Goal: Task Accomplishment & Management: Use online tool/utility

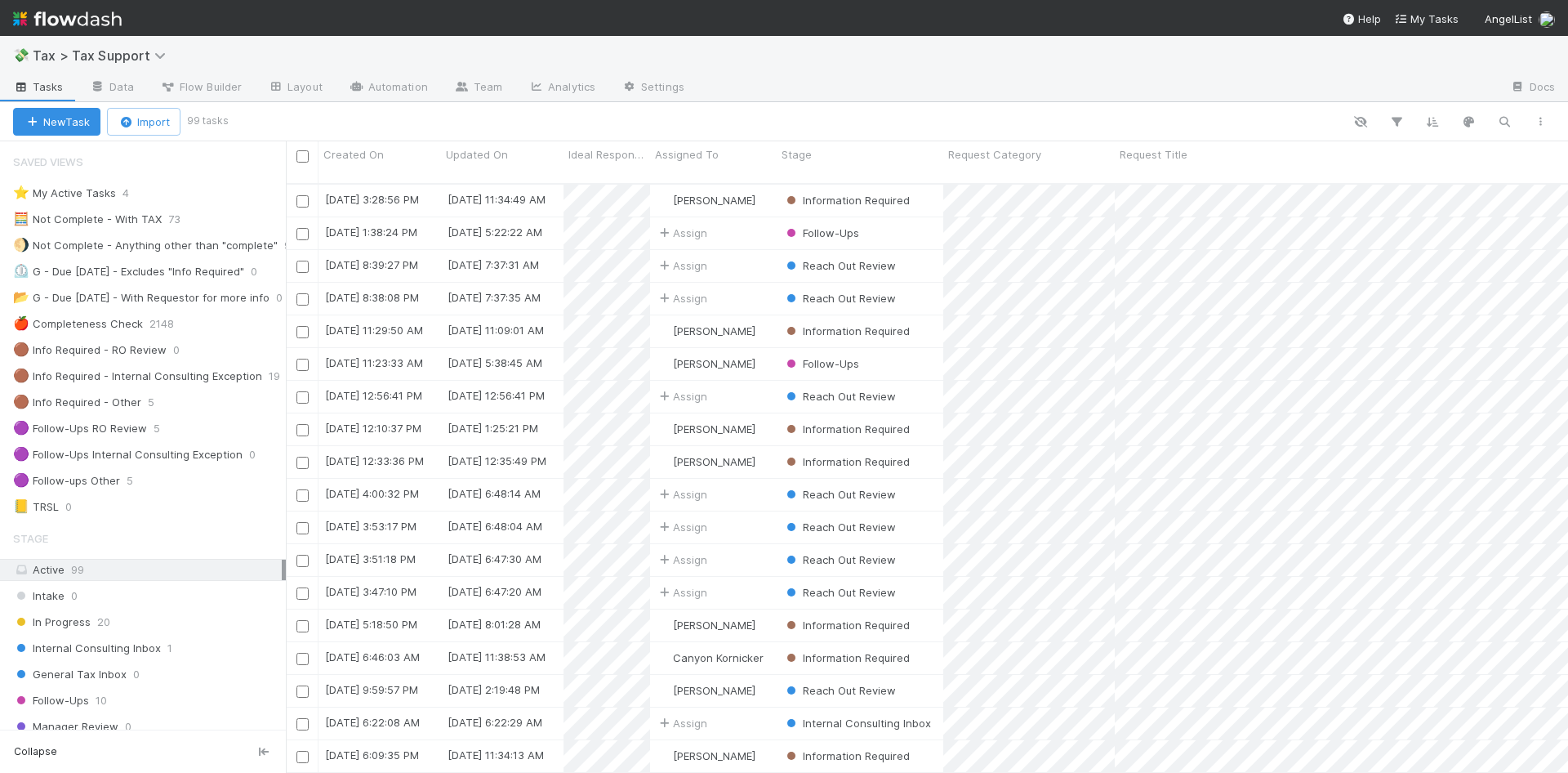
click at [98, 20] on img at bounding box center [67, 19] width 109 height 28
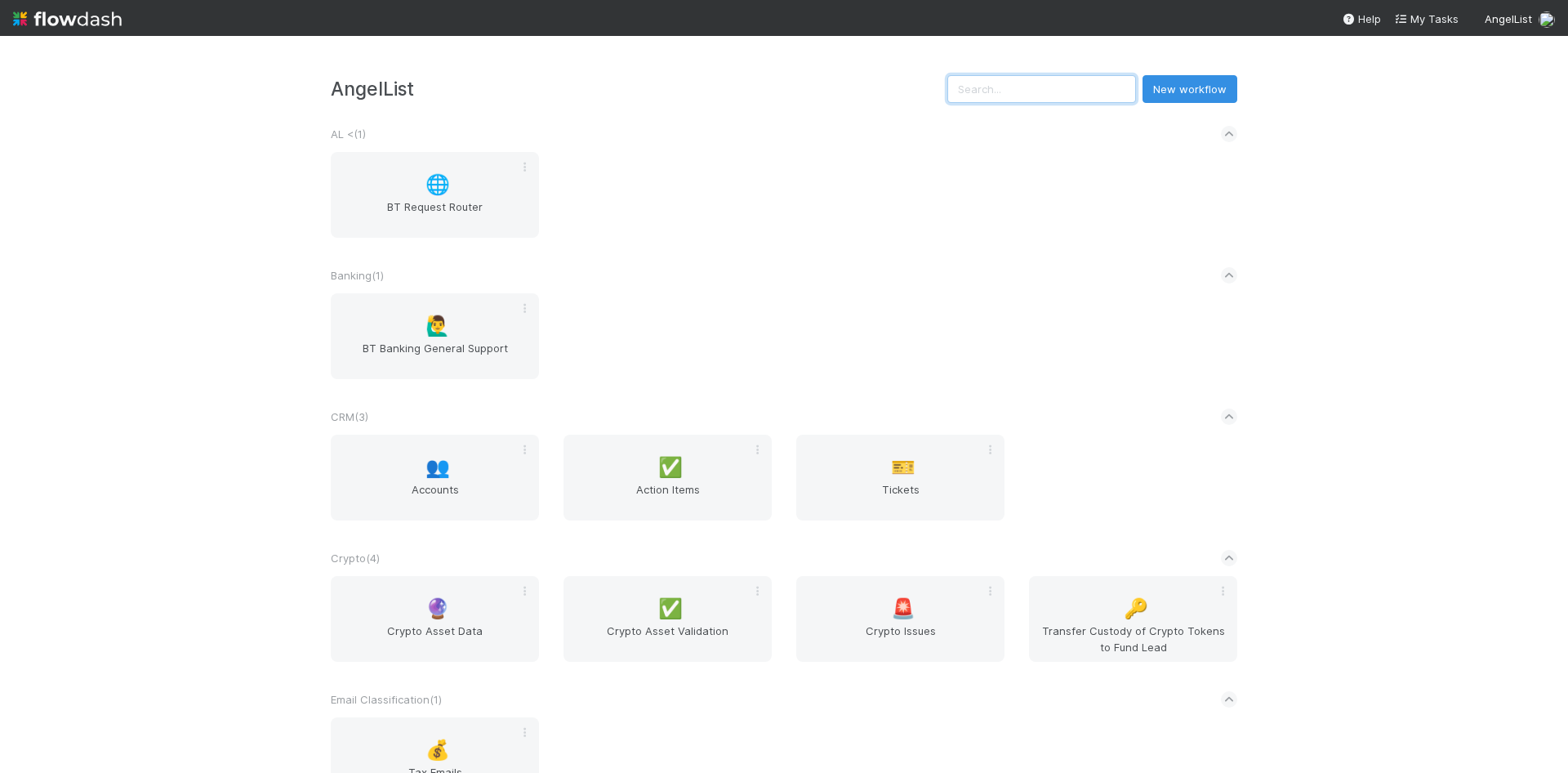
click at [1023, 89] on input "text" at bounding box center [1042, 89] width 189 height 28
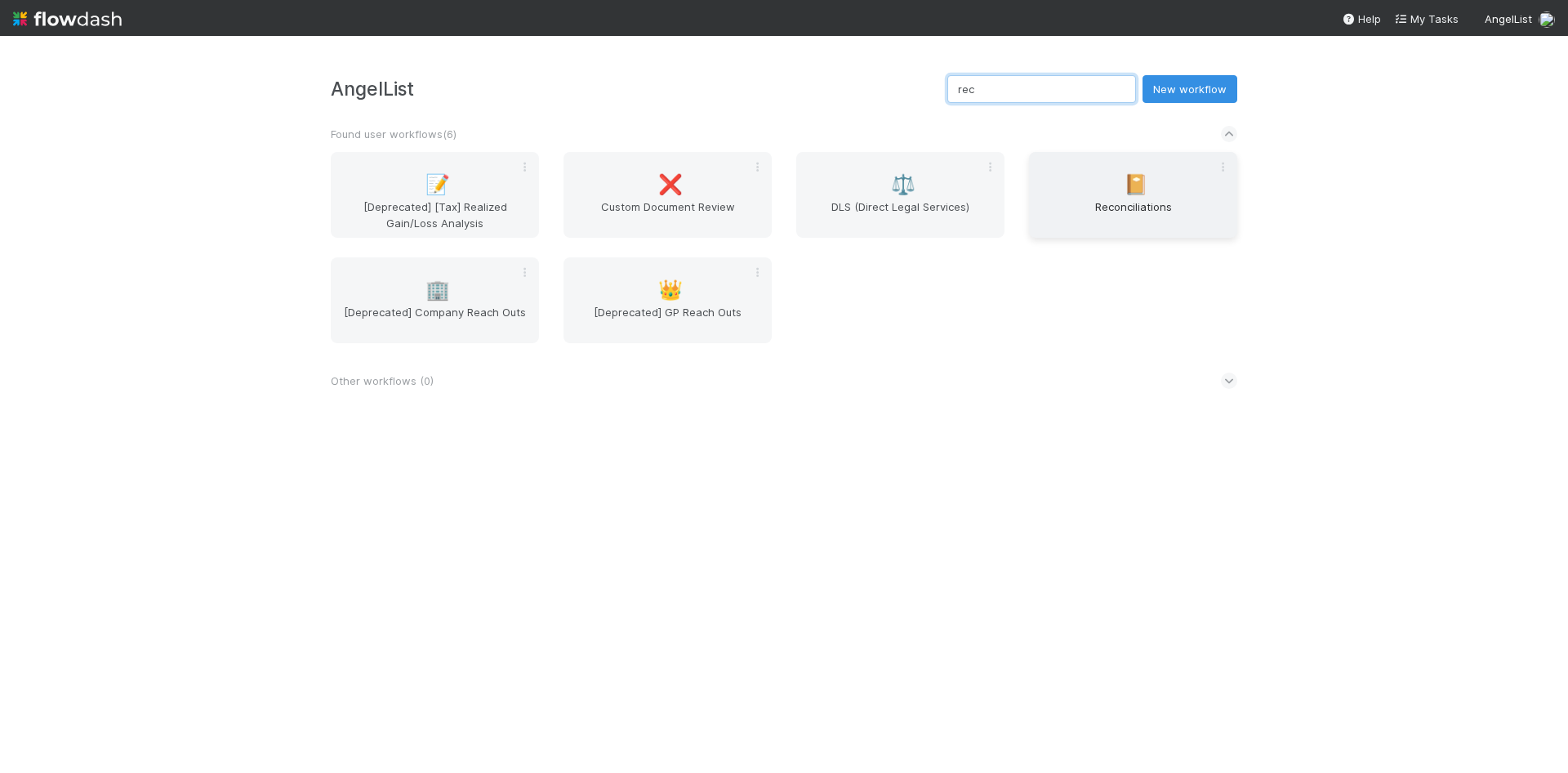
type input "rec"
click at [1110, 193] on div "📔 Reconciliations" at bounding box center [1134, 194] width 208 height 86
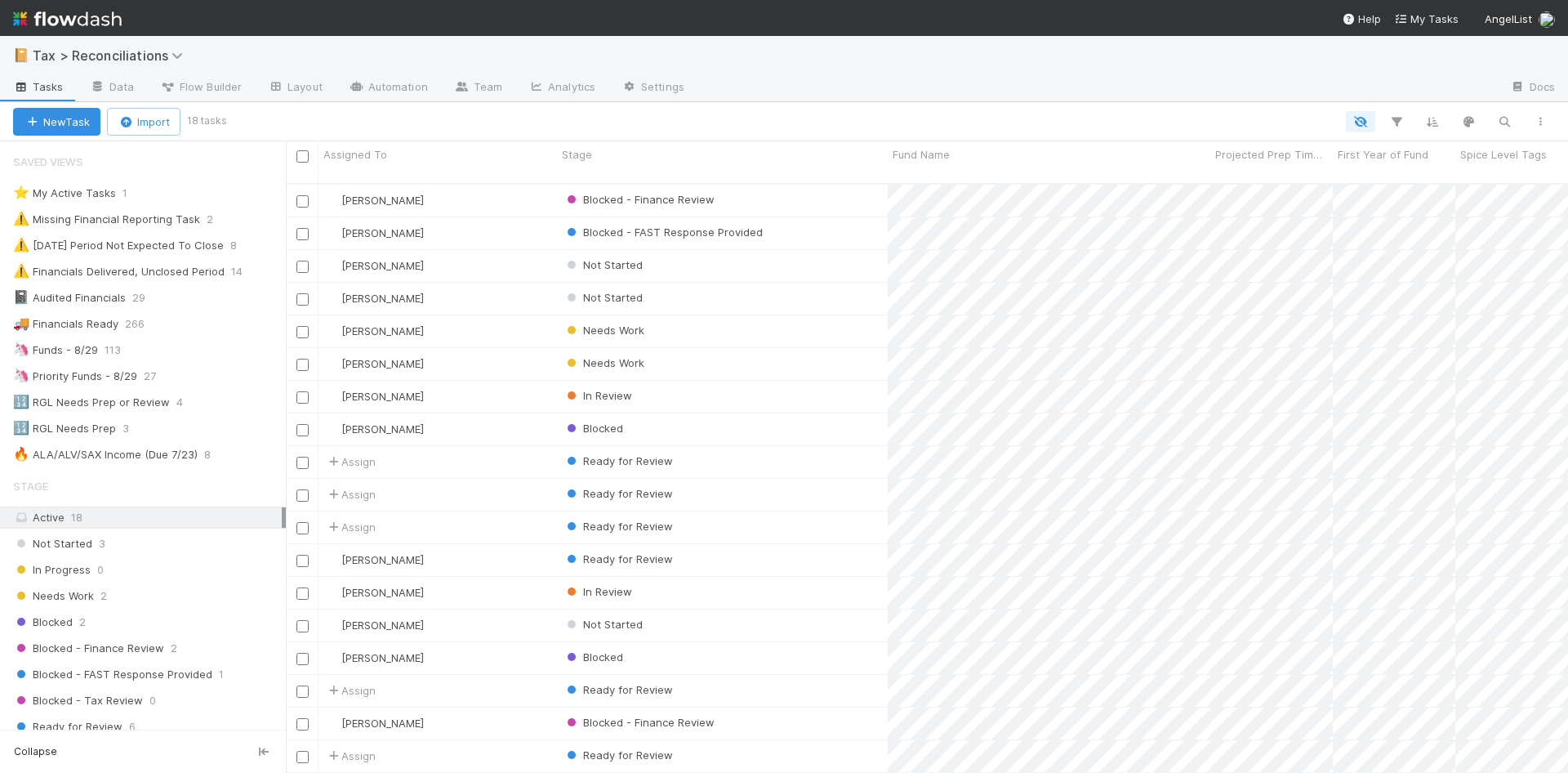
scroll to position [4, 0]
click at [110, 346] on span "113" at bounding box center [120, 350] width 33 height 20
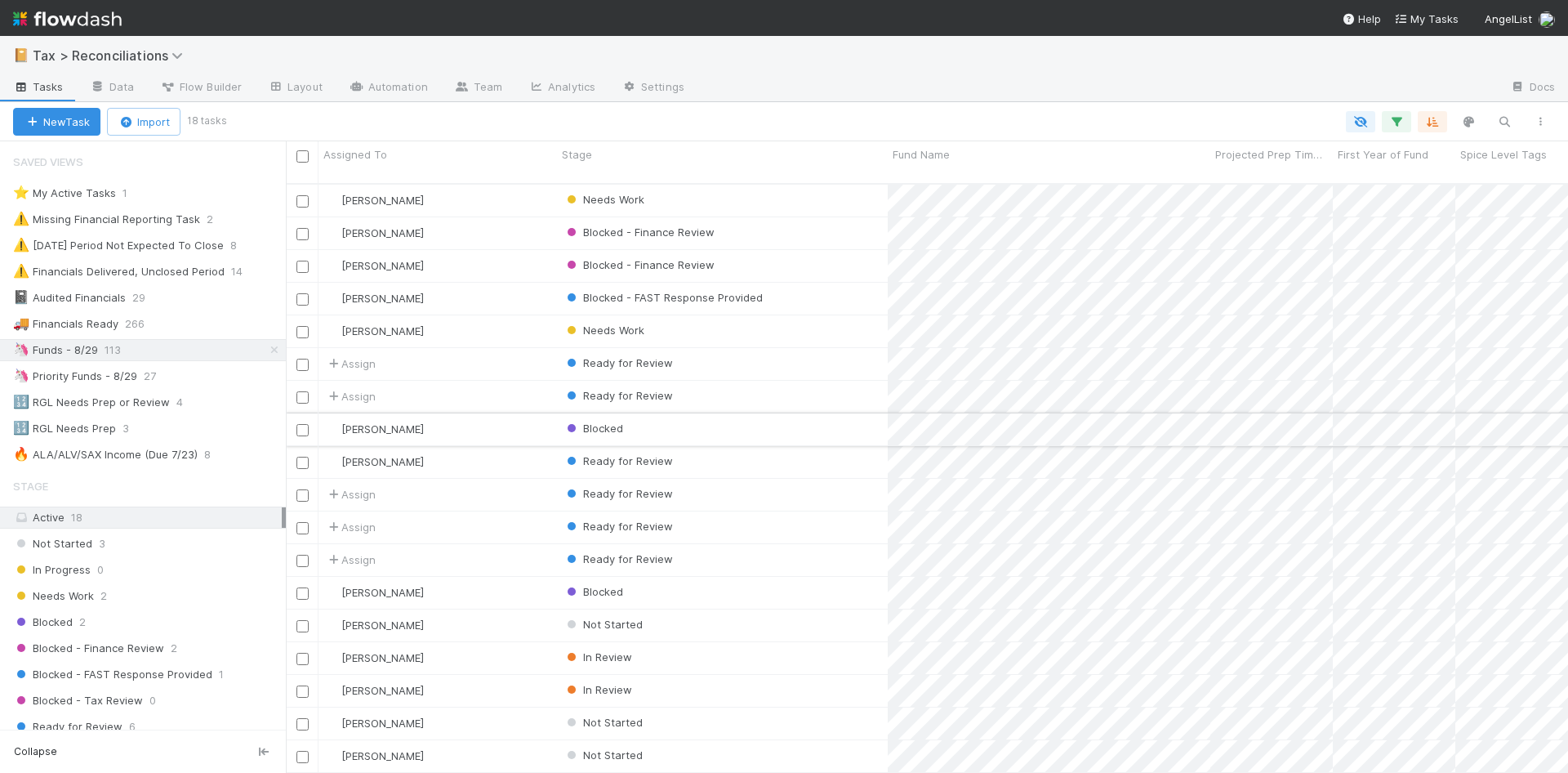
scroll to position [4, 0]
click at [829, 674] on div "In Review" at bounding box center [723, 690] width 331 height 32
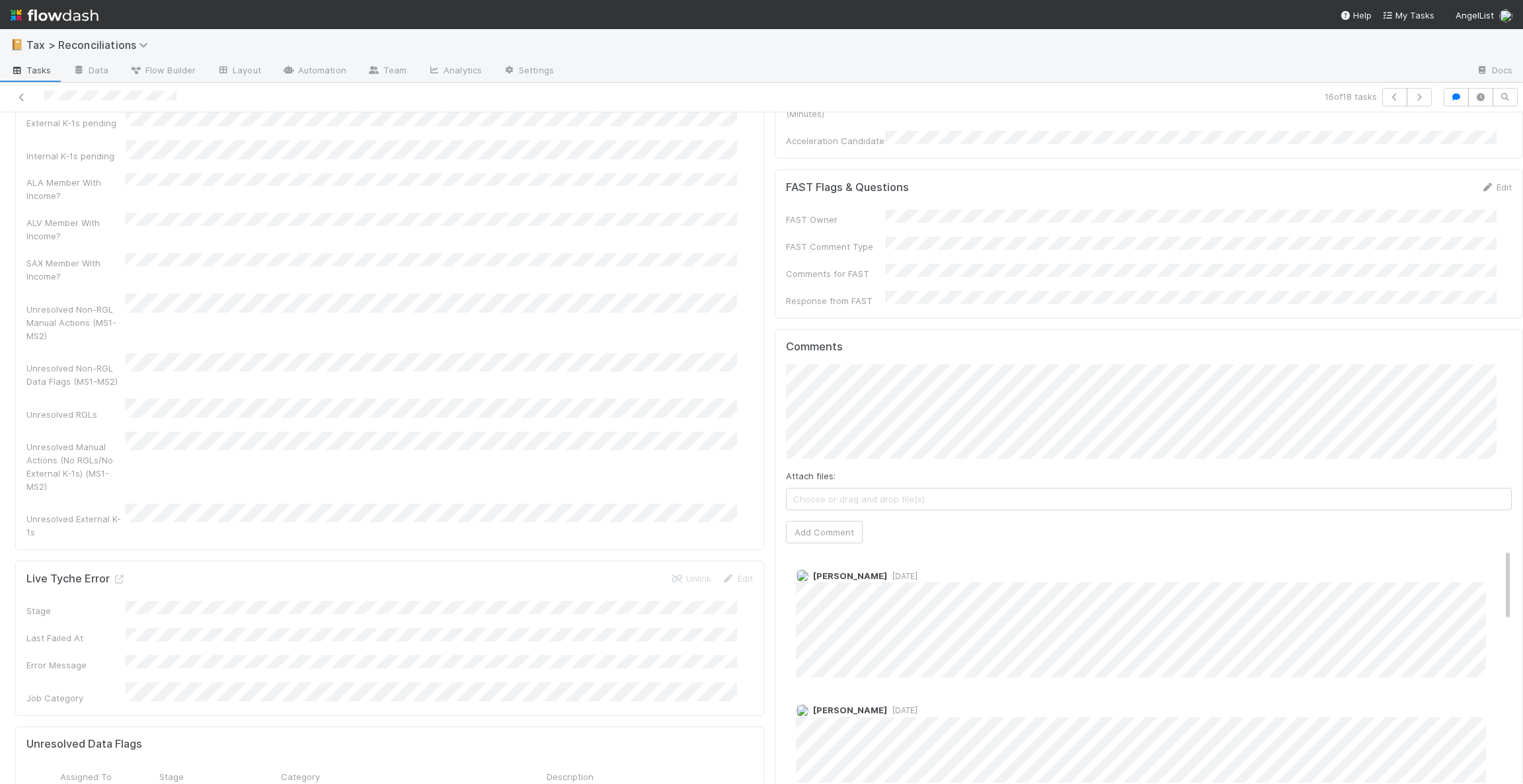
scroll to position [1883, 0]
click at [846, 336] on span "[PERSON_NAME]" at bounding box center [839, 339] width 67 height 11
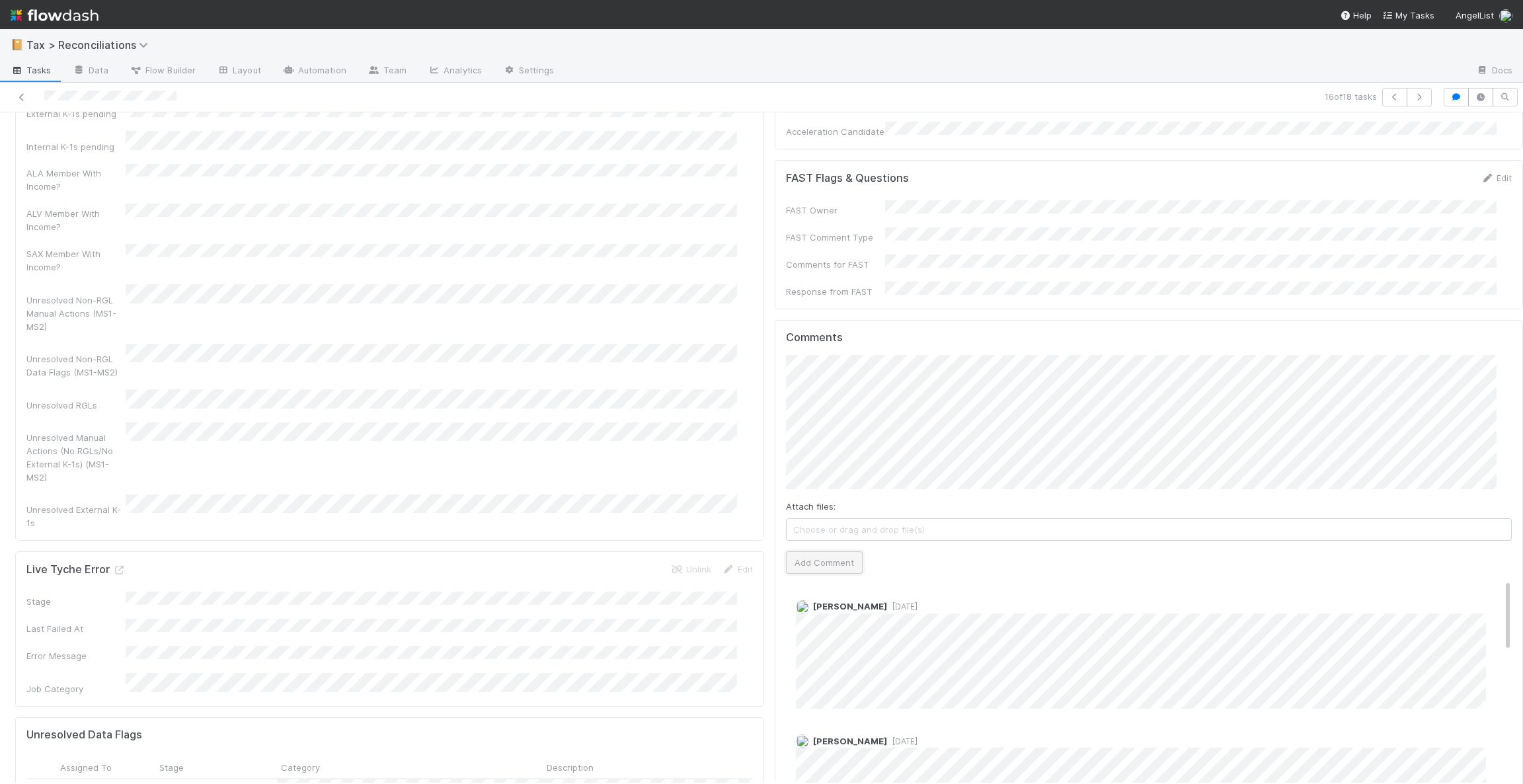
click at [817, 551] on button "Add Comment" at bounding box center [824, 562] width 77 height 23
